Goal: Task Accomplishment & Management: Use online tool/utility

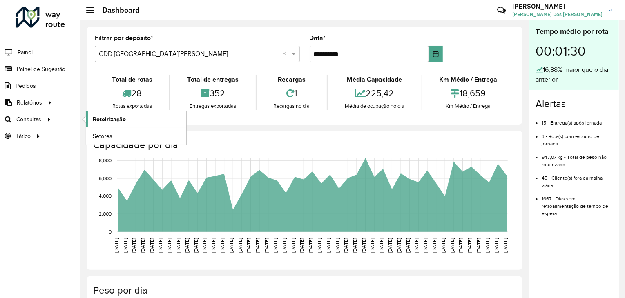
click at [103, 119] on span "Roteirização" at bounding box center [109, 119] width 33 height 9
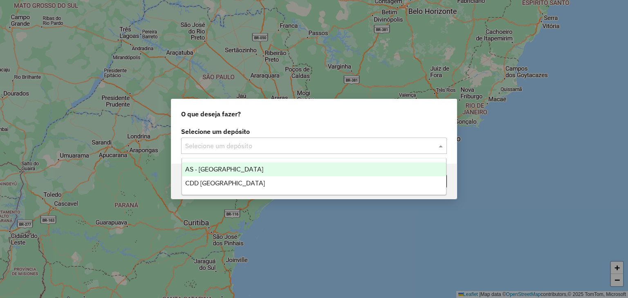
click at [311, 146] on input "text" at bounding box center [305, 146] width 241 height 10
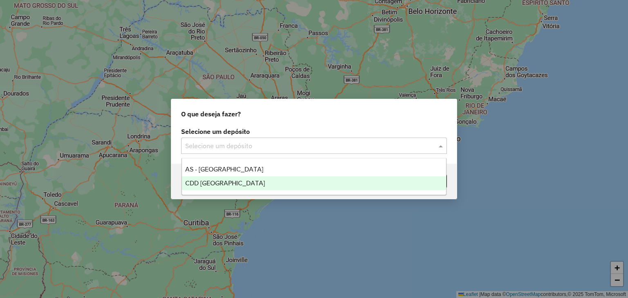
click at [281, 181] on div "CDD [GEOGRAPHIC_DATA]" at bounding box center [314, 184] width 264 height 14
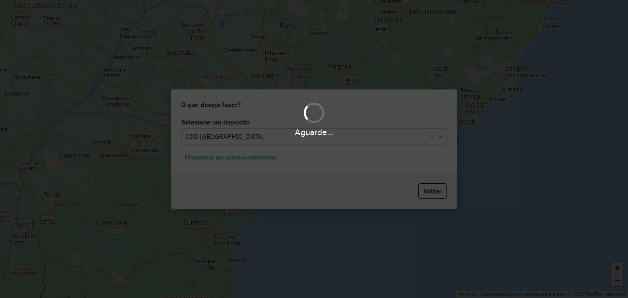
click at [256, 166] on div "Aguarde..." at bounding box center [314, 149] width 628 height 298
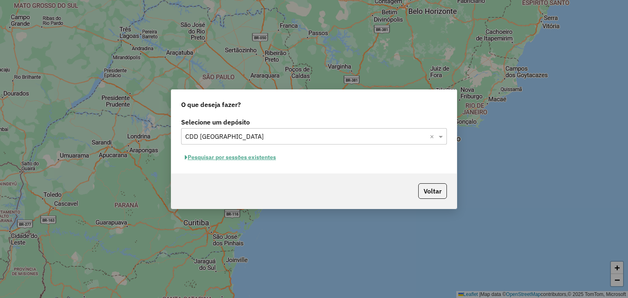
click at [257, 160] on button "Pesquisar por sessões existentes" at bounding box center [230, 157] width 98 height 13
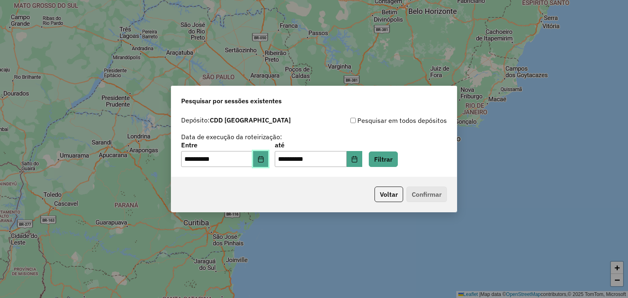
click at [263, 162] on icon "Choose Date" at bounding box center [260, 159] width 5 height 7
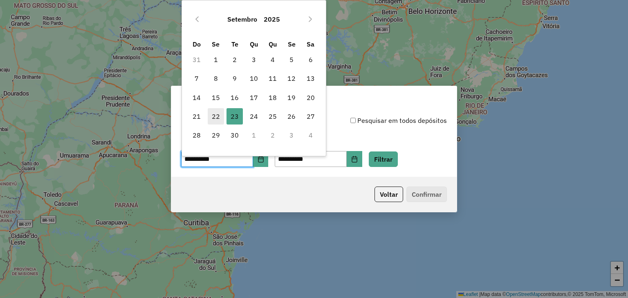
click at [217, 111] on span "22" at bounding box center [216, 116] width 16 height 16
type input "**********"
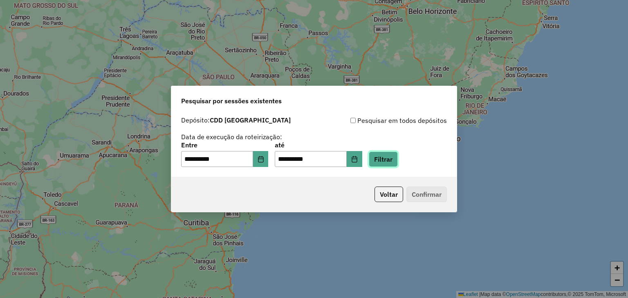
click at [391, 154] on button "Filtrar" at bounding box center [383, 160] width 29 height 16
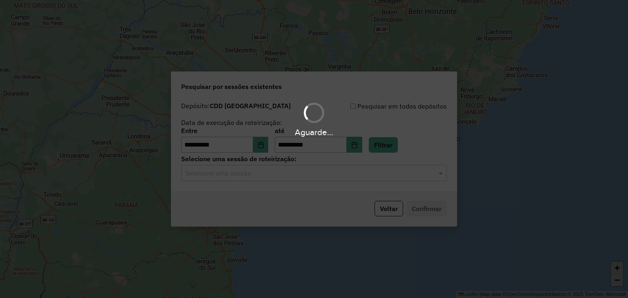
drag, startPoint x: 289, startPoint y: 183, endPoint x: 283, endPoint y: 178, distance: 8.4
click at [288, 183] on div "Aguarde..." at bounding box center [314, 149] width 628 height 298
click at [281, 175] on hb-app "**********" at bounding box center [314, 149] width 628 height 298
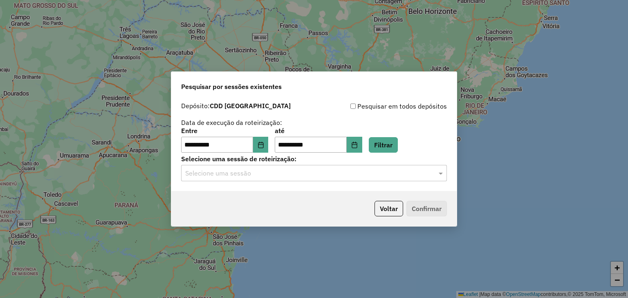
click at [274, 173] on input "text" at bounding box center [305, 174] width 241 height 10
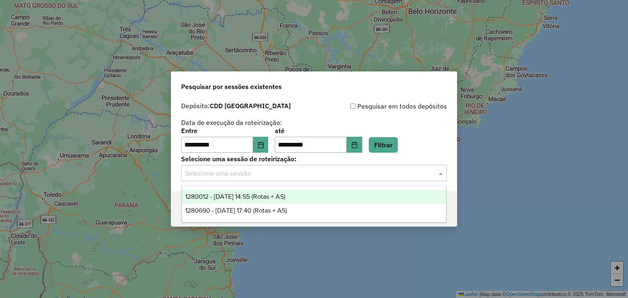
click at [255, 195] on span "1280012 - [DATE] 14:55 (Rotas + AS)" at bounding box center [235, 196] width 100 height 7
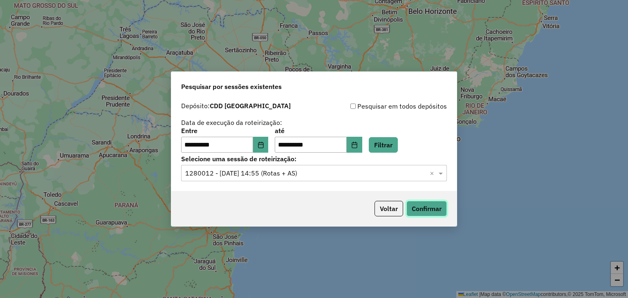
click at [422, 206] on button "Confirmar" at bounding box center [426, 209] width 40 height 16
click at [260, 178] on input "text" at bounding box center [305, 174] width 241 height 10
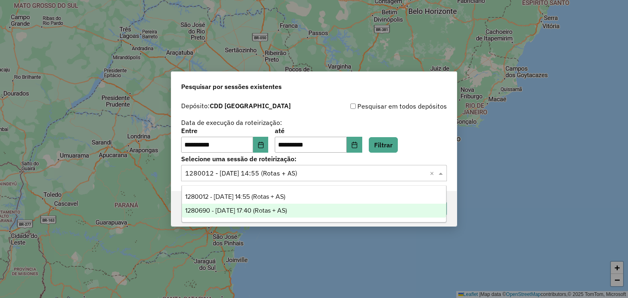
click at [265, 208] on span "1280690 - [DATE] 17:40 (Rotas + AS)" at bounding box center [236, 210] width 102 height 7
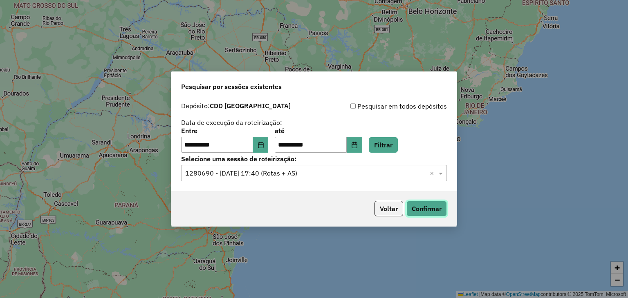
click at [418, 211] on button "Confirmar" at bounding box center [426, 209] width 40 height 16
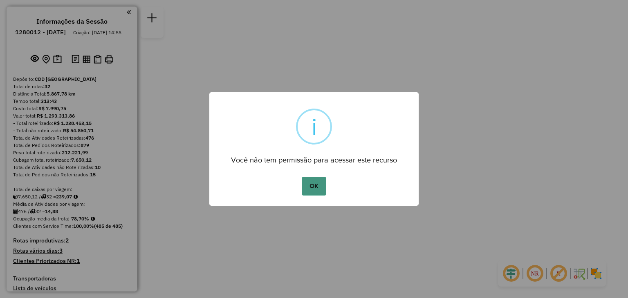
click at [319, 189] on button "OK" at bounding box center [314, 186] width 24 height 19
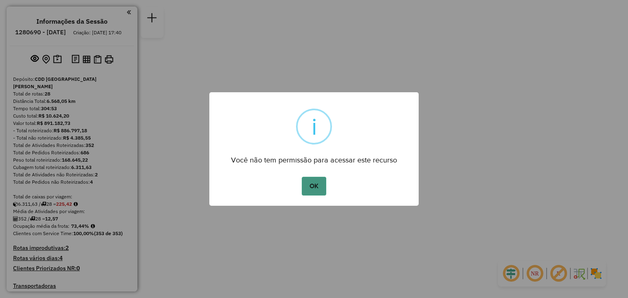
click at [314, 182] on button "OK" at bounding box center [314, 186] width 24 height 19
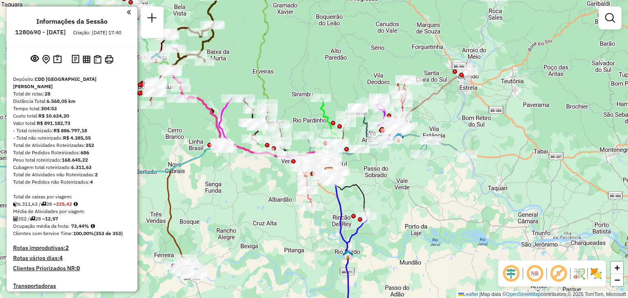
drag, startPoint x: 257, startPoint y: 171, endPoint x: 262, endPoint y: 175, distance: 6.4
click at [262, 175] on div "Rota 13 - Placa JBP9G00 41806143 - MERCADO CARVALHO Janela de atendimento Grade…" at bounding box center [314, 149] width 628 height 298
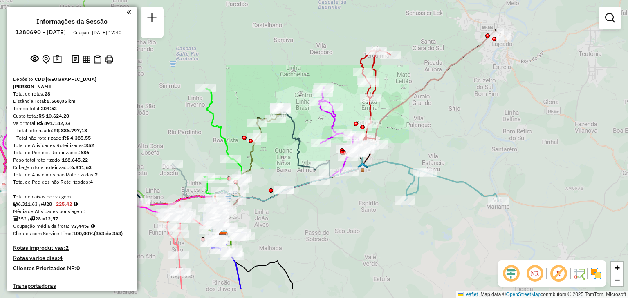
drag, startPoint x: 289, startPoint y: 197, endPoint x: 338, endPoint y: 27, distance: 176.5
click at [329, 107] on icon at bounding box center [293, 148] width 73 height 83
